Goal: Task Accomplishment & Management: Manage account settings

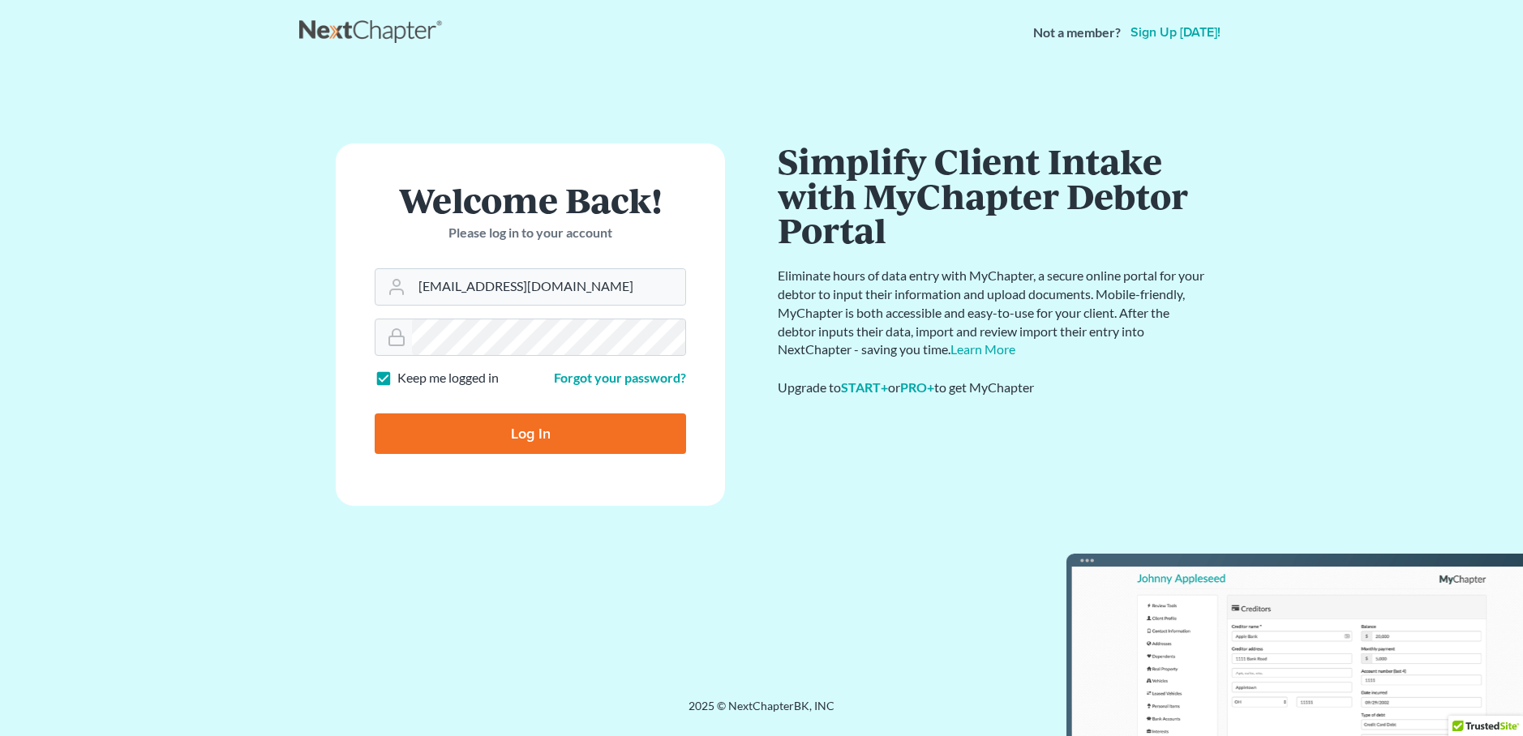
type input "[EMAIL_ADDRESS][DOMAIN_NAME]"
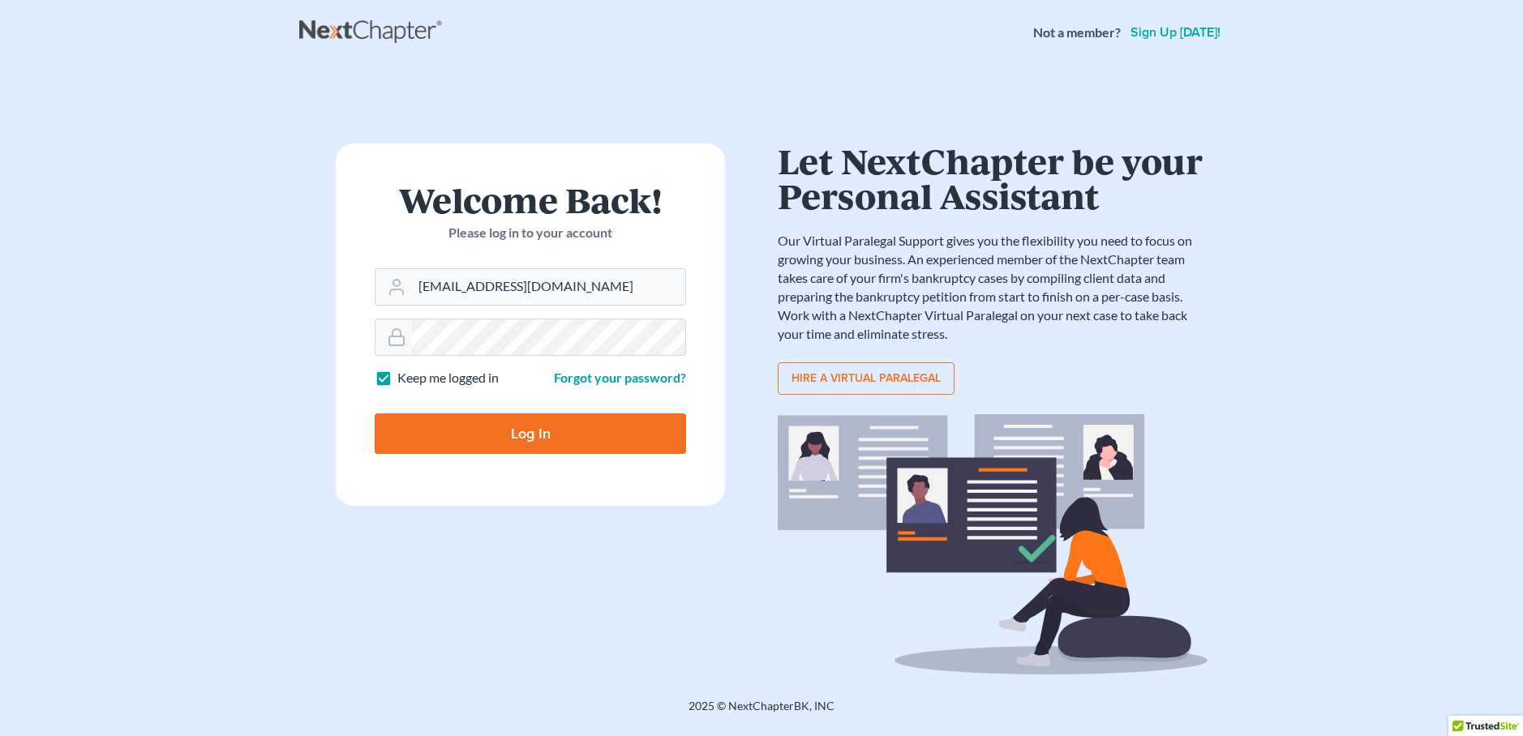
click at [523, 427] on input "Log In" at bounding box center [530, 434] width 311 height 41
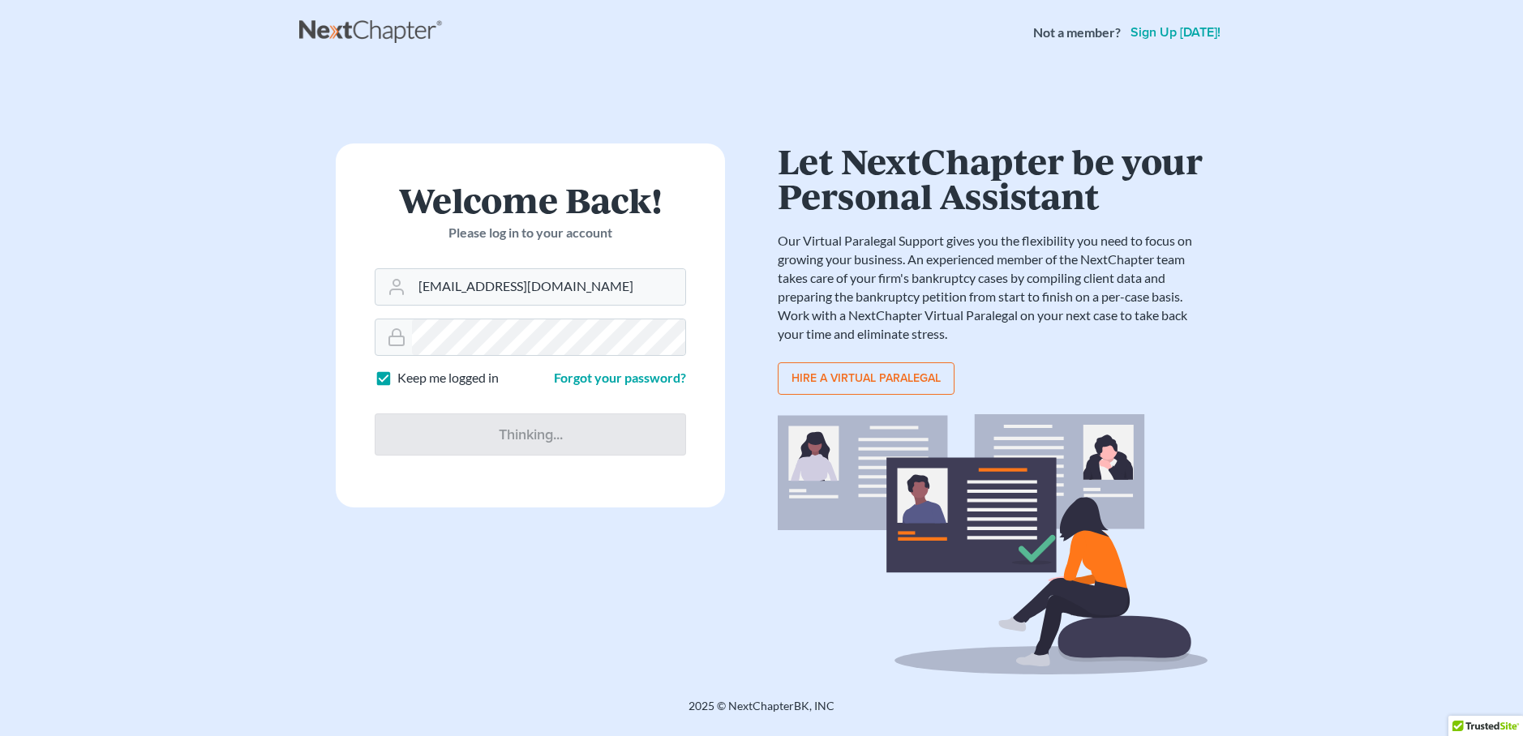
type input "Thinking..."
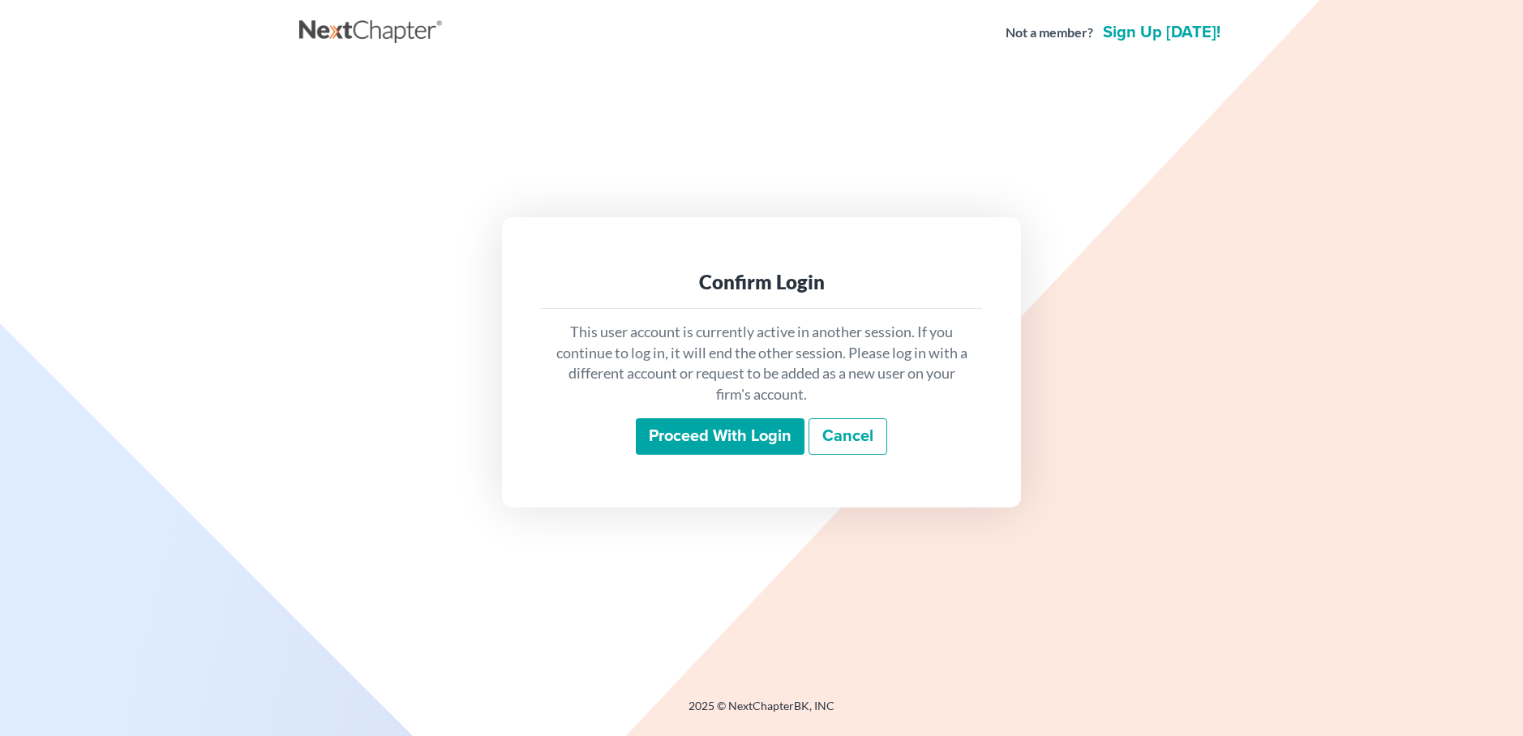
click at [677, 439] on input "Proceed with login" at bounding box center [720, 436] width 169 height 37
